Goal: Navigation & Orientation: Go to known website

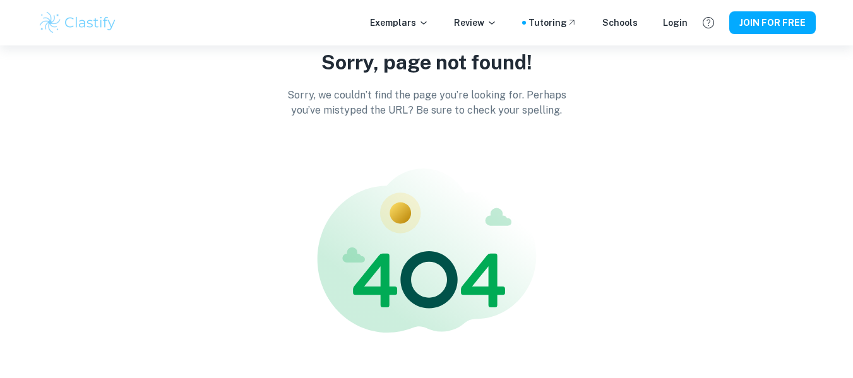
scroll to position [49, 0]
click at [56, 28] on img at bounding box center [78, 22] width 80 height 25
